Goal: Transaction & Acquisition: Purchase product/service

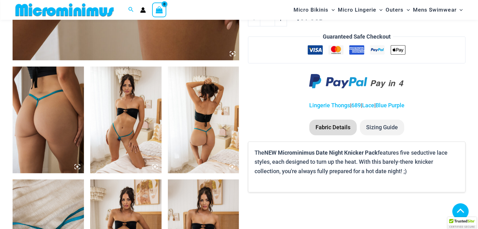
scroll to position [341, 0]
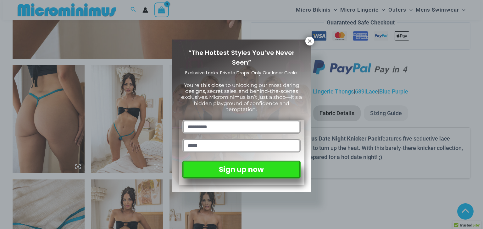
click at [310, 41] on icon at bounding box center [309, 40] width 3 height 3
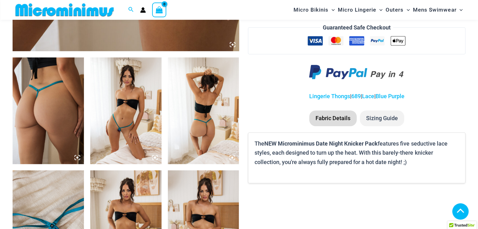
scroll to position [343, 0]
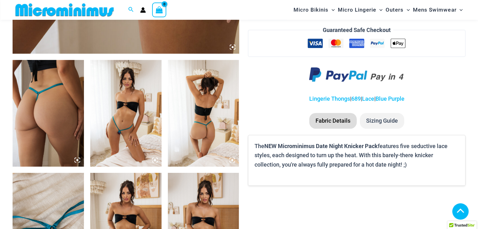
click at [119, 122] on img at bounding box center [125, 113] width 71 height 107
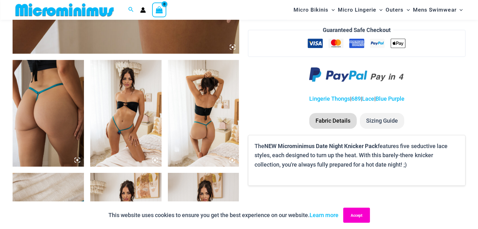
click at [363, 216] on button "Accept" at bounding box center [356, 215] width 27 height 15
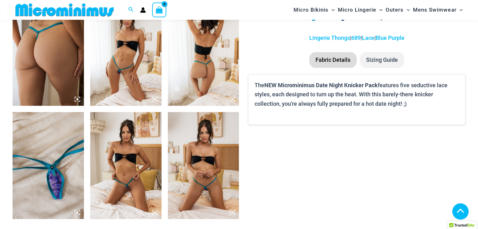
scroll to position [402, 0]
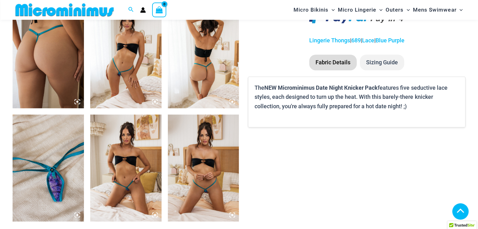
click at [154, 216] on icon at bounding box center [155, 215] width 6 height 6
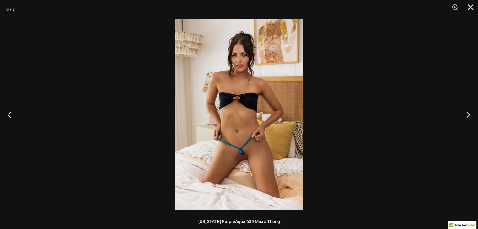
click at [468, 115] on button "Next" at bounding box center [466, 114] width 24 height 31
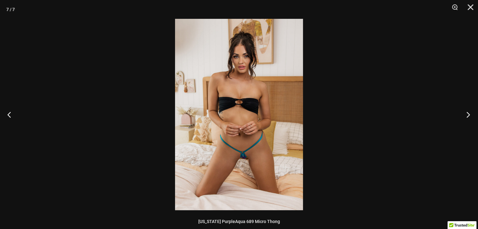
click at [468, 115] on button "Next" at bounding box center [466, 114] width 24 height 31
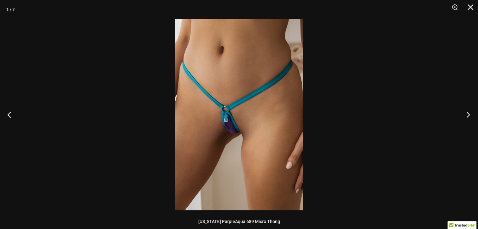
click at [468, 115] on button "Next" at bounding box center [466, 114] width 24 height 31
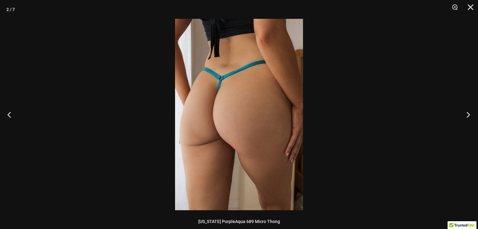
click at [468, 115] on button "Next" at bounding box center [466, 114] width 24 height 31
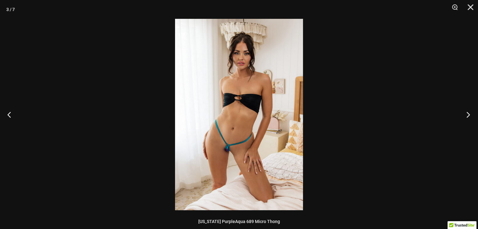
click at [468, 115] on button "Next" at bounding box center [466, 114] width 24 height 31
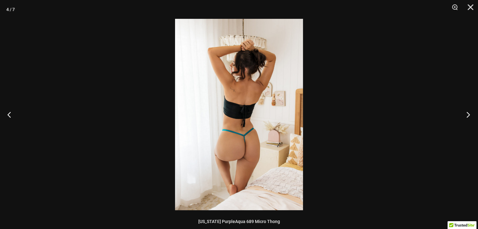
click at [468, 115] on button "Next" at bounding box center [466, 114] width 24 height 31
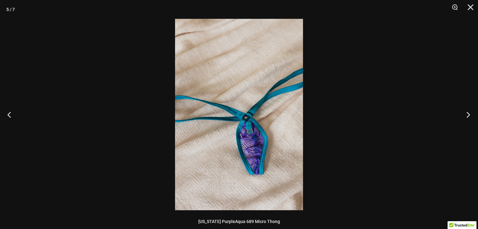
click at [468, 115] on button "Next" at bounding box center [466, 114] width 24 height 31
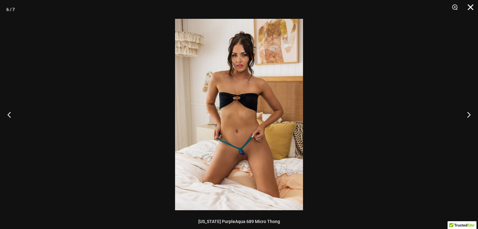
click at [469, 10] on button "Close" at bounding box center [468, 9] width 16 height 19
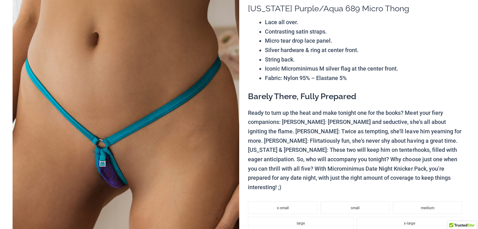
scroll to position [0, 0]
